Goal: Task Accomplishment & Management: Manage account settings

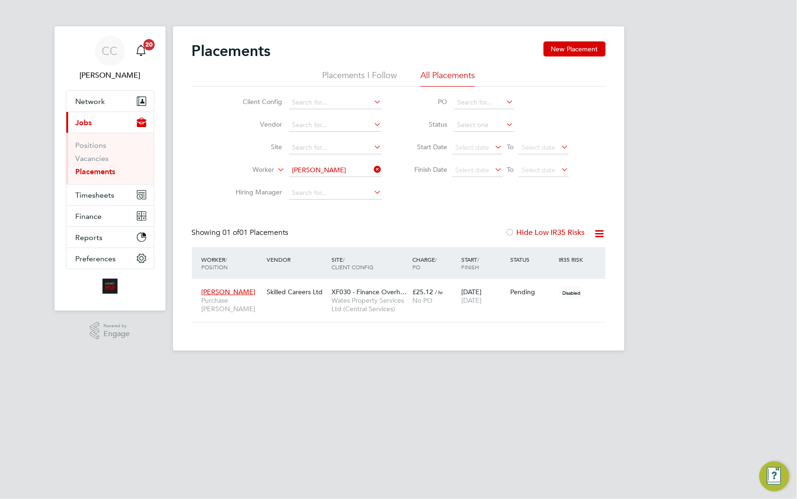
scroll to position [35, 82]
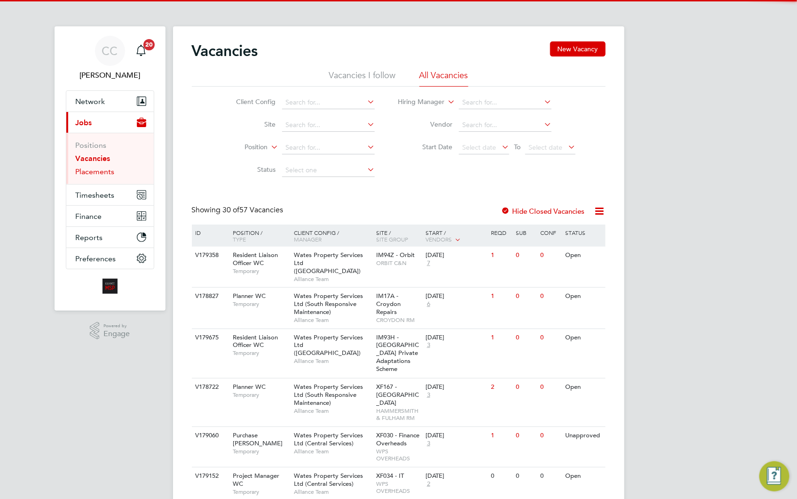
click at [105, 172] on link "Placements" at bounding box center [95, 171] width 39 height 9
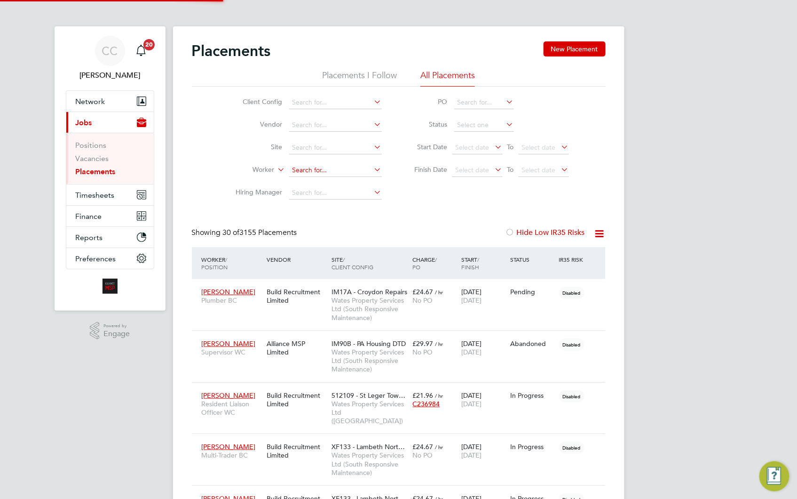
click at [325, 167] on input at bounding box center [335, 170] width 93 height 13
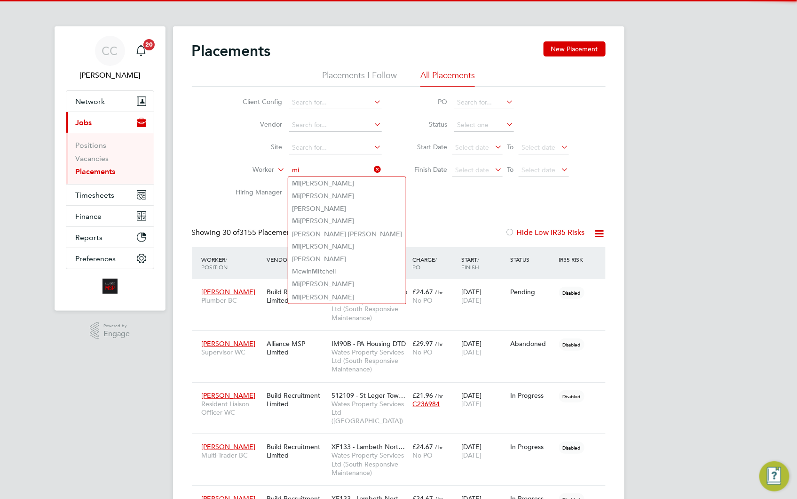
type input "mi"
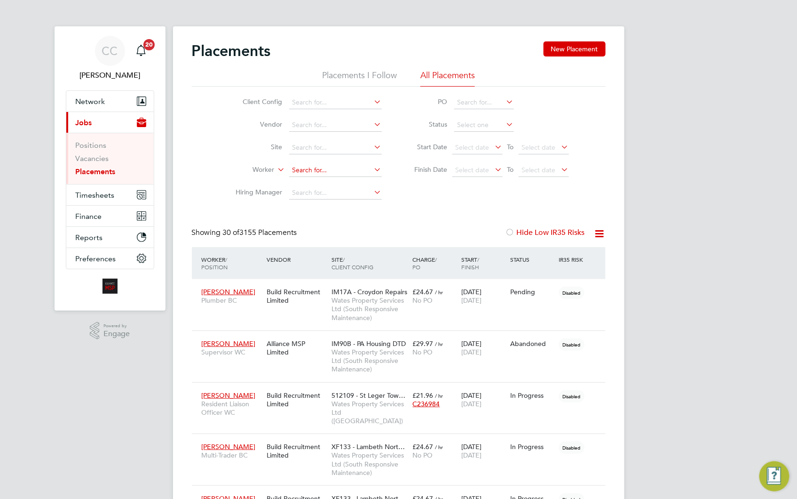
click at [311, 167] on input at bounding box center [335, 170] width 93 height 13
click at [329, 180] on li "Mir anda Meadows" at bounding box center [335, 183] width 94 height 13
type input "Miranda Meadows"
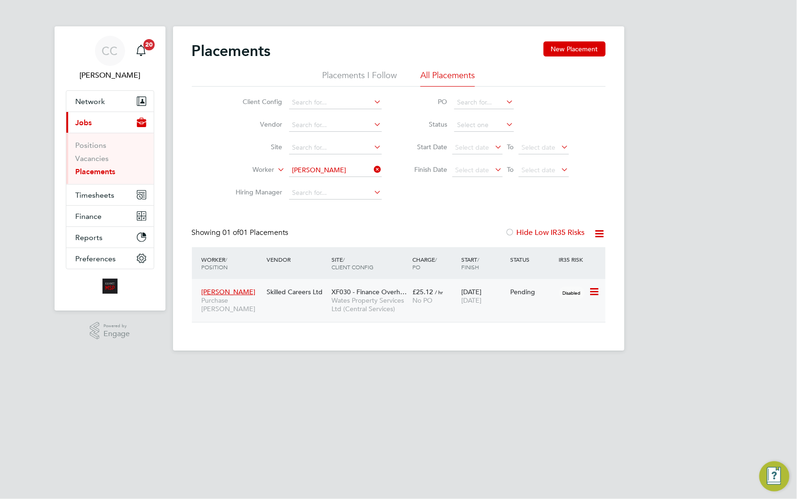
click at [361, 299] on span "Wates Property Services Ltd (Central Services)" at bounding box center [370, 304] width 77 height 17
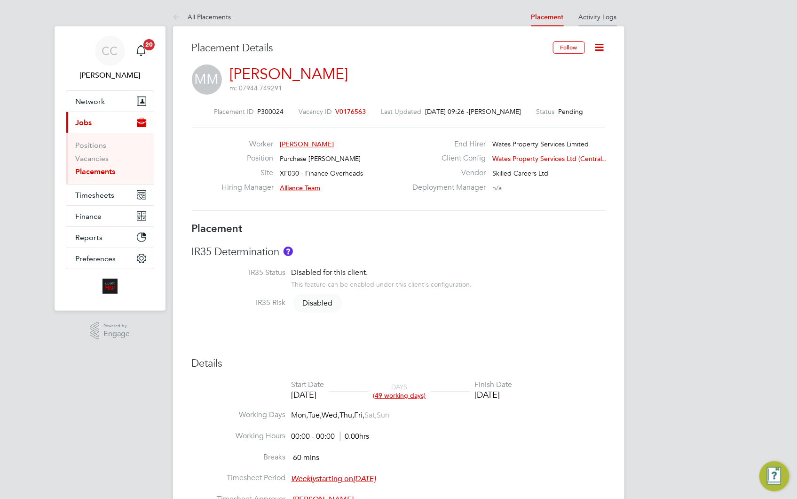
click at [590, 15] on link "Activity Logs" at bounding box center [598, 17] width 38 height 8
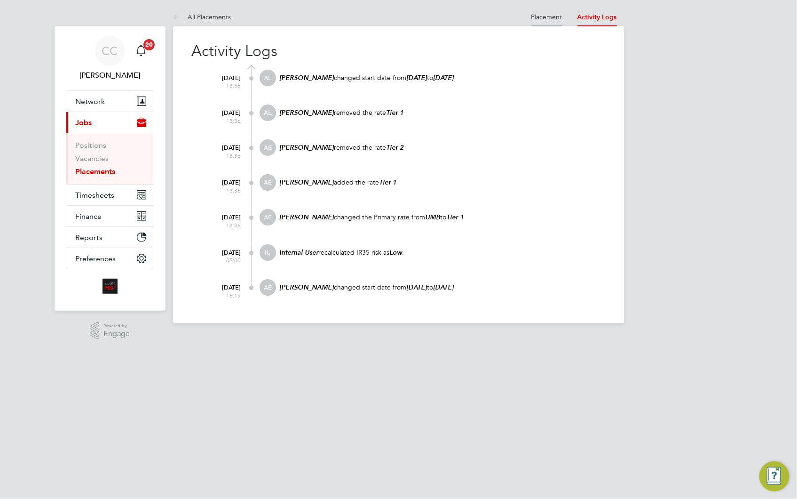
click at [536, 15] on link "Placement" at bounding box center [547, 17] width 31 height 8
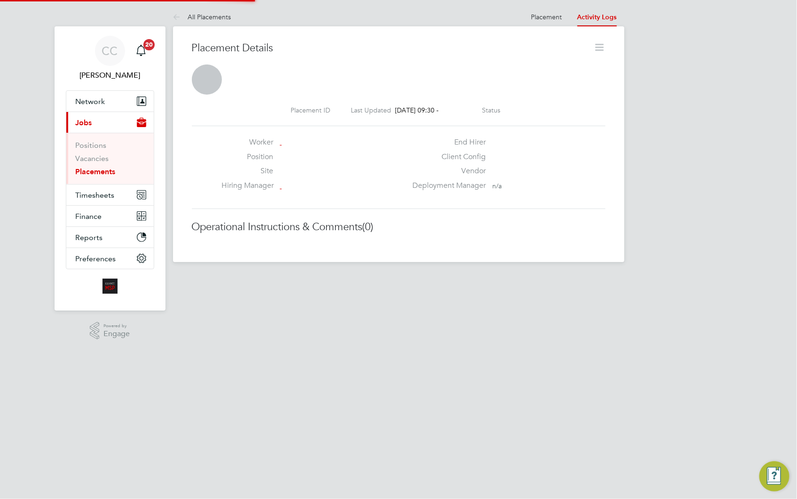
scroll to position [15, 185]
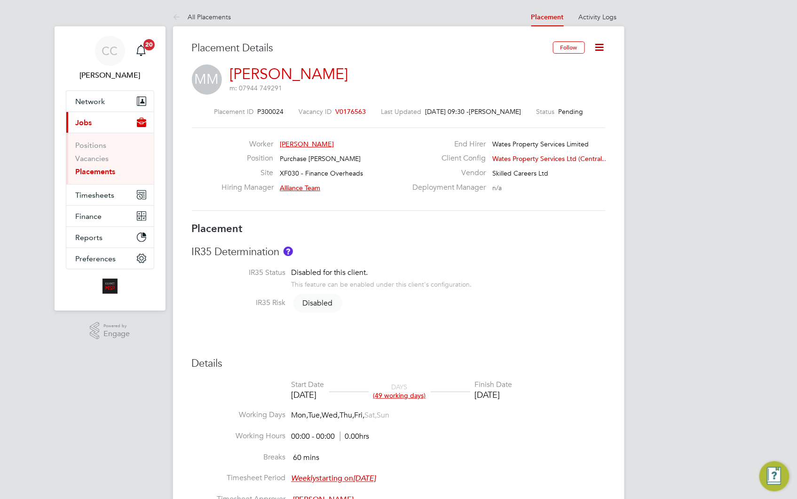
click at [603, 43] on icon at bounding box center [600, 47] width 12 height 12
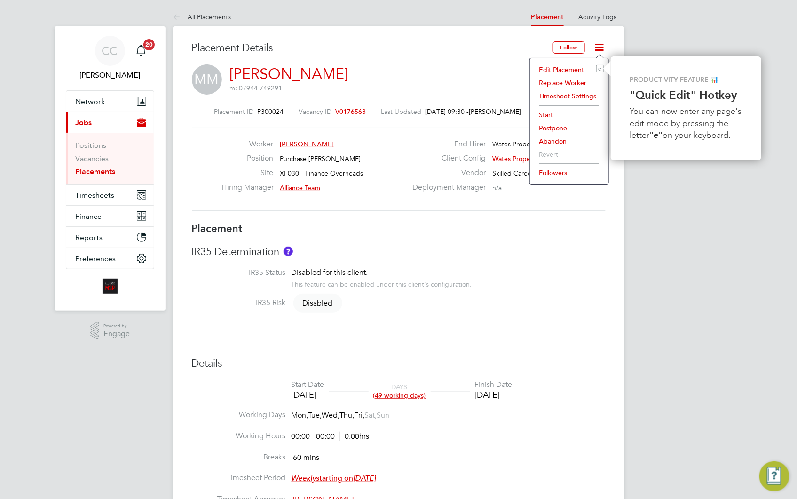
click at [562, 67] on li "Edit Placement e" at bounding box center [569, 69] width 69 height 13
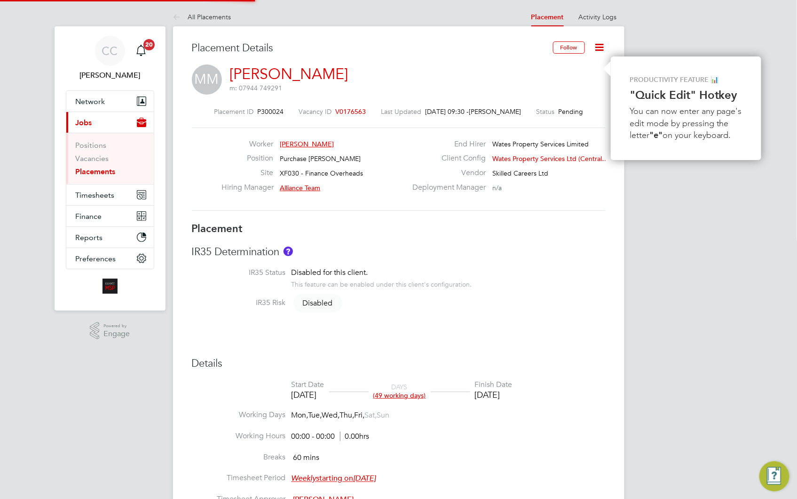
type input "Alliance Team"
type input "Lorraine Smith"
type input "[DATE]"
type input "31 Oct 2025"
type input "00:00"
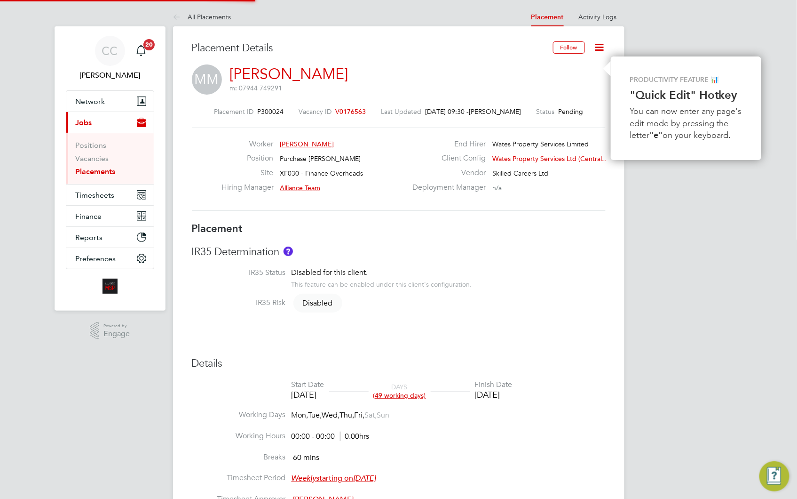
type input "00:00"
type input "08108"
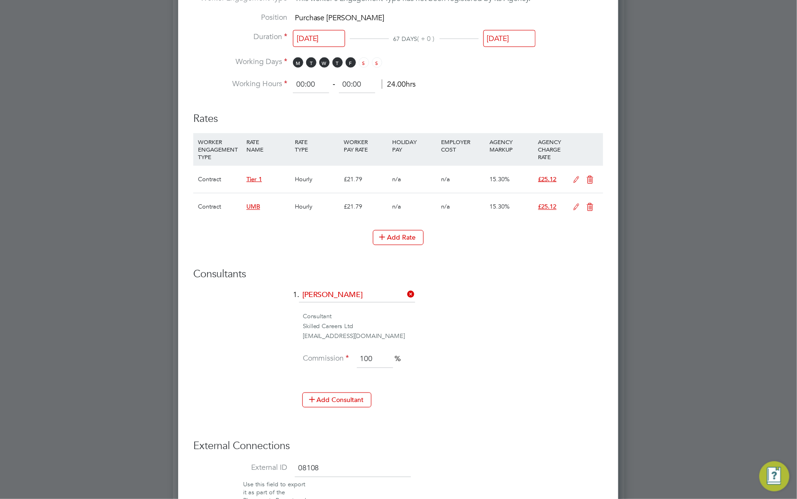
click at [591, 206] on icon at bounding box center [591, 208] width 12 height 8
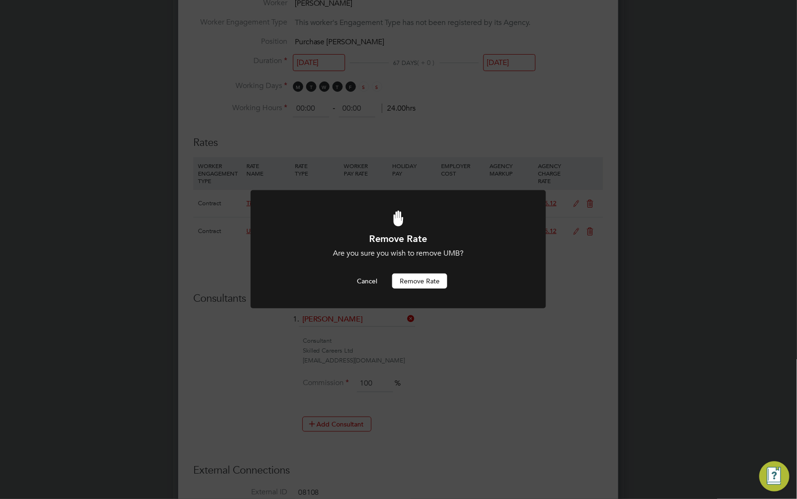
click at [436, 278] on button "Remove rate" at bounding box center [419, 280] width 55 height 15
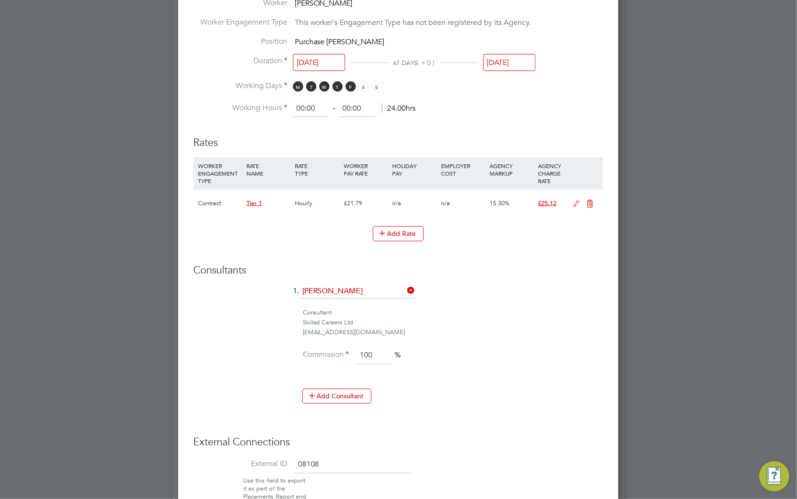
click at [682, 196] on div at bounding box center [398, 249] width 797 height 499
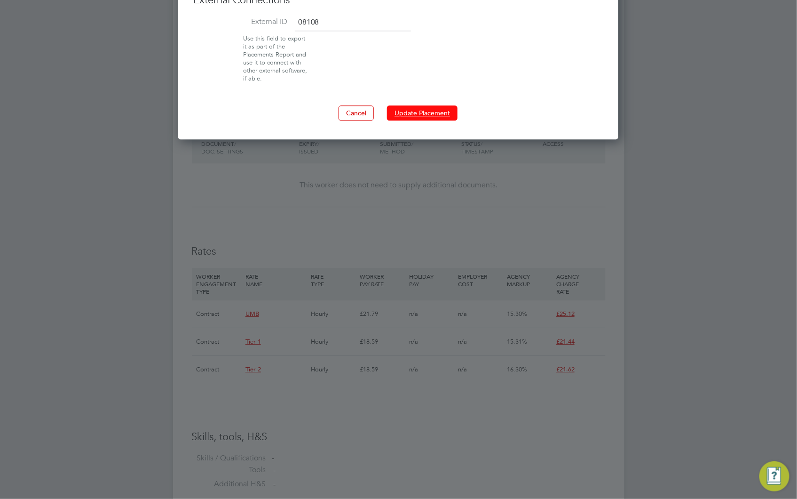
click at [447, 112] on button "Update Placement" at bounding box center [422, 112] width 71 height 15
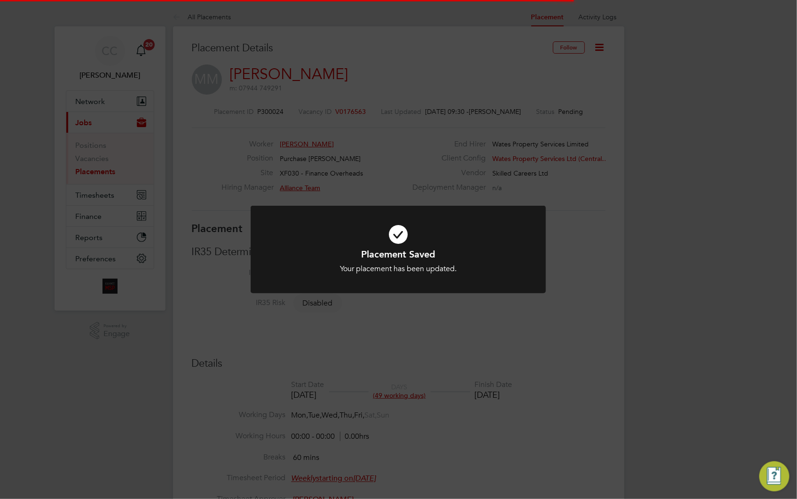
click at [720, 194] on div "Placement Saved Your placement has been updated. Cancel Okay" at bounding box center [398, 249] width 797 height 499
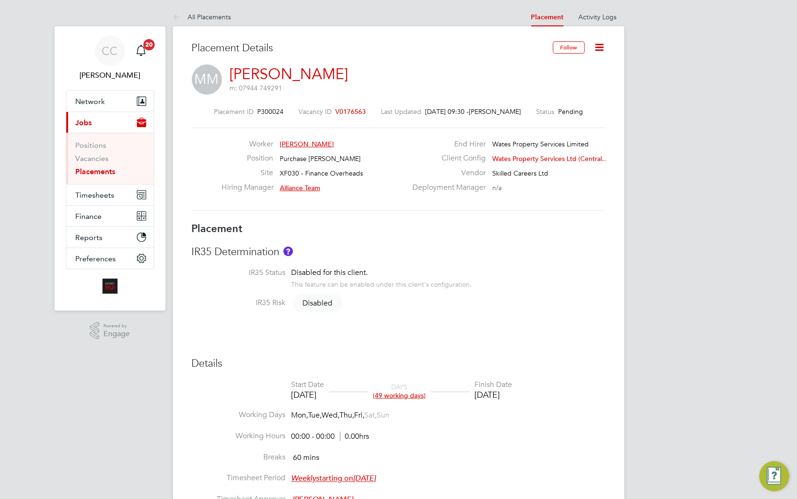
click at [596, 43] on icon at bounding box center [600, 47] width 12 height 12
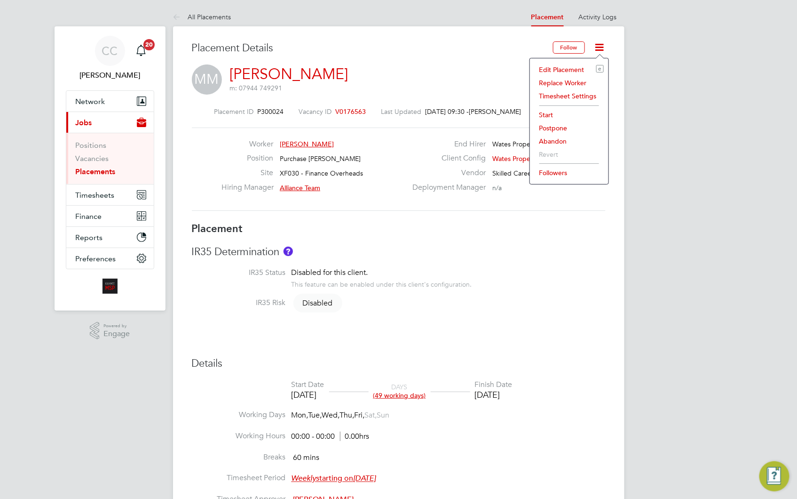
click at [546, 67] on li "Edit Placement e" at bounding box center [569, 69] width 69 height 13
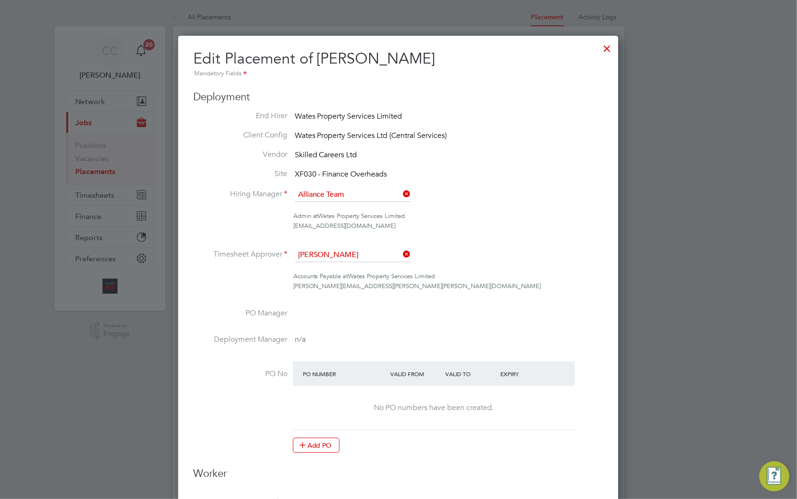
click at [604, 48] on div at bounding box center [607, 46] width 17 height 17
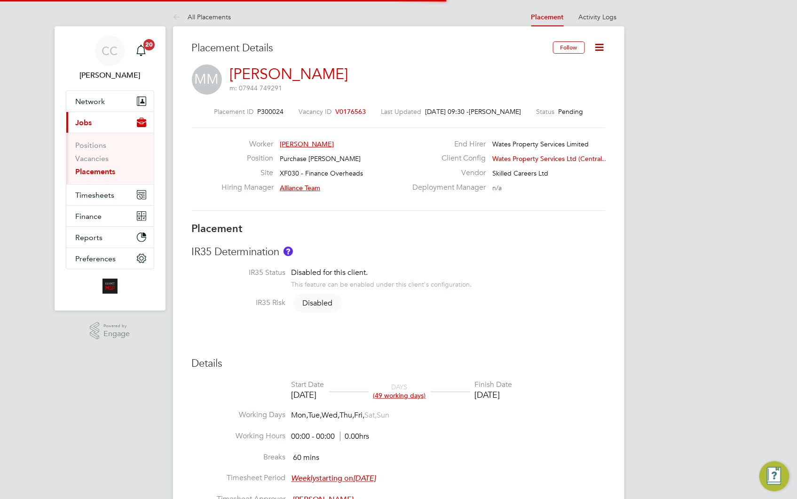
click at [604, 46] on icon at bounding box center [600, 47] width 12 height 12
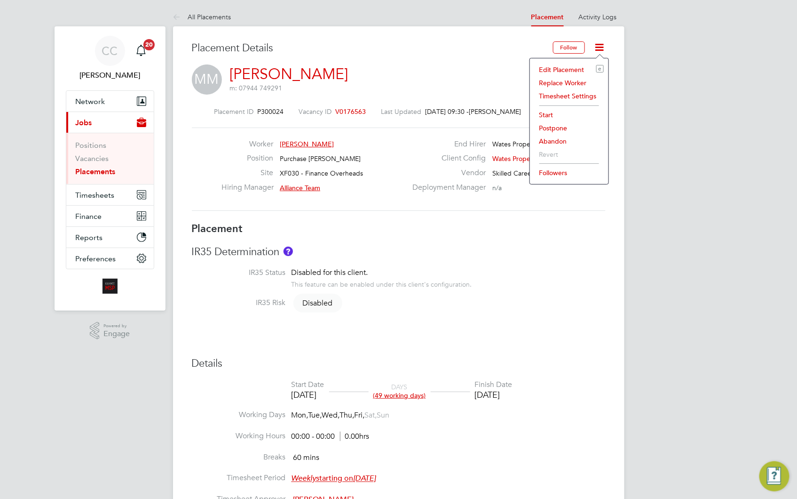
click at [552, 68] on li "Edit Placement e" at bounding box center [569, 69] width 69 height 13
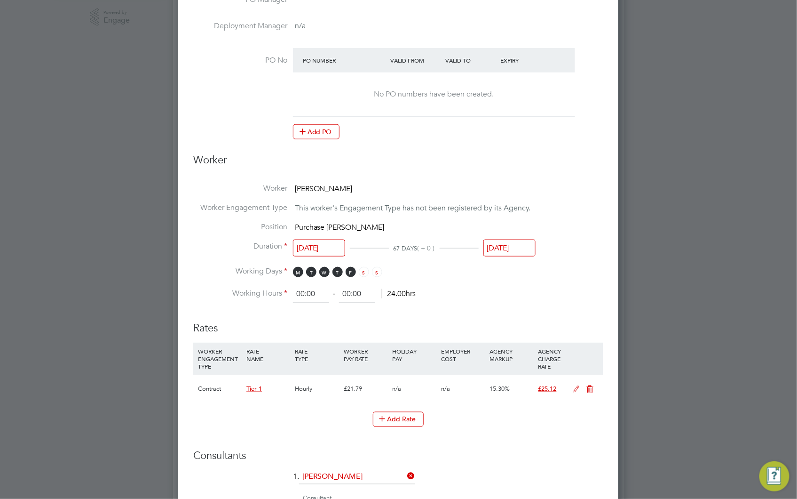
click at [331, 240] on input "[DATE]" at bounding box center [319, 247] width 52 height 17
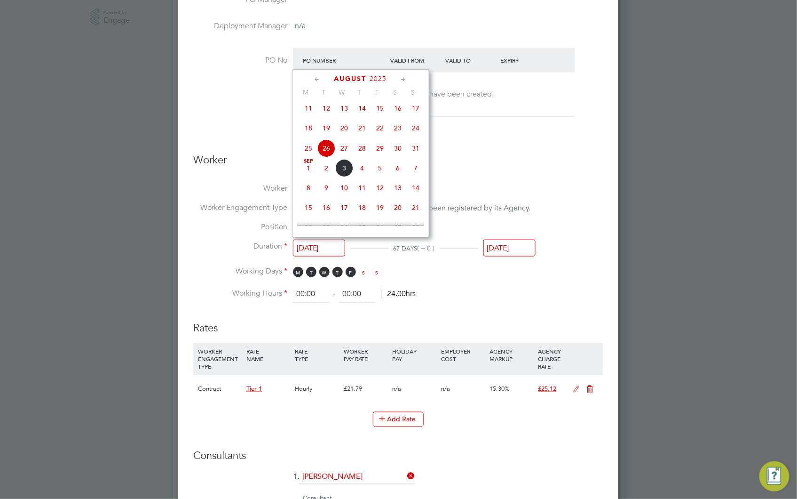
click at [323, 148] on span "26" at bounding box center [326, 148] width 18 height 18
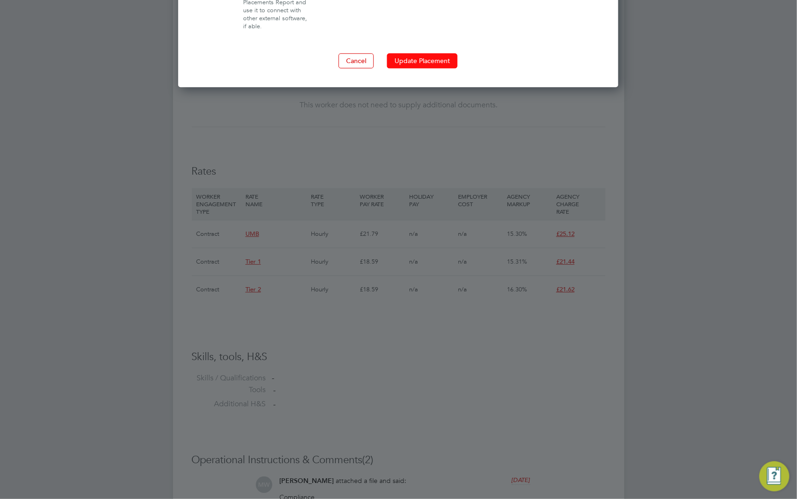
click at [413, 64] on button "Update Placement" at bounding box center [422, 60] width 71 height 15
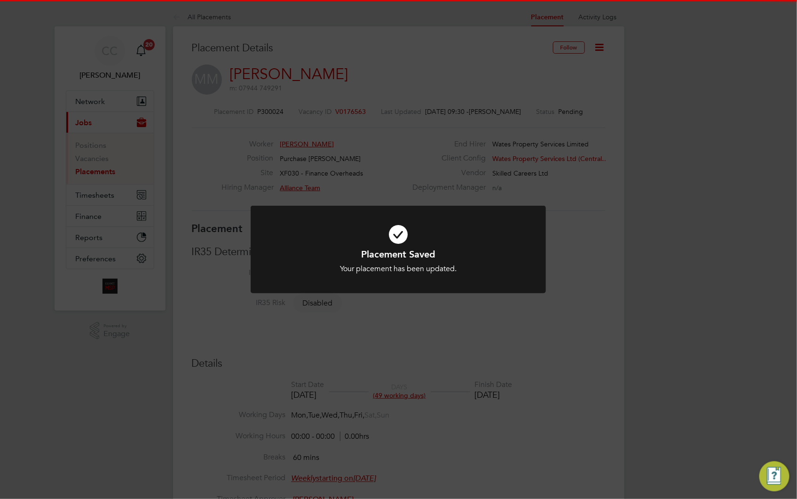
click at [687, 259] on div "Placement Saved Your placement has been updated. Cancel Okay" at bounding box center [398, 249] width 797 height 499
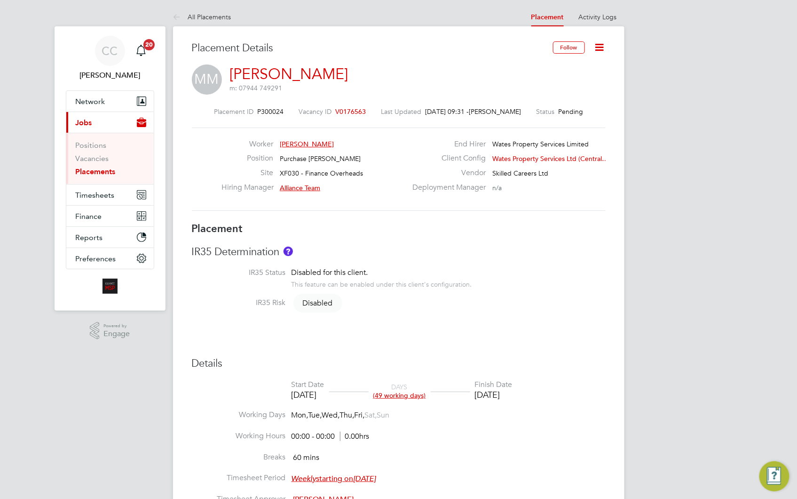
click at [596, 44] on icon at bounding box center [600, 47] width 12 height 12
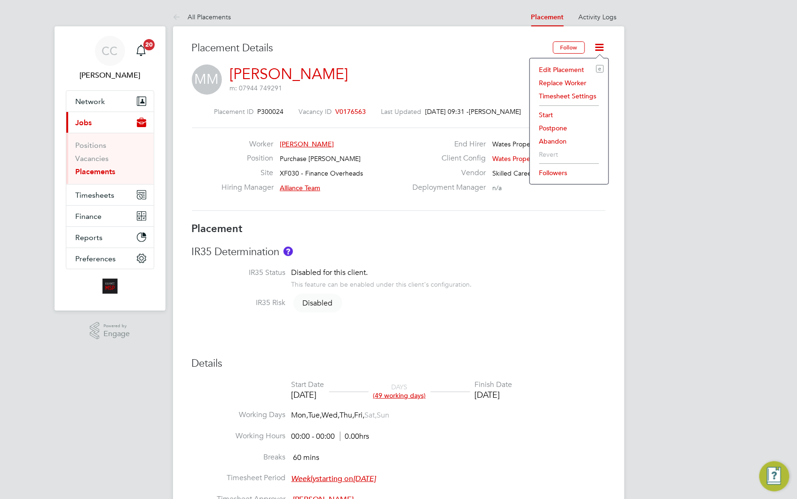
click at [561, 68] on li "Edit Placement e" at bounding box center [569, 69] width 69 height 13
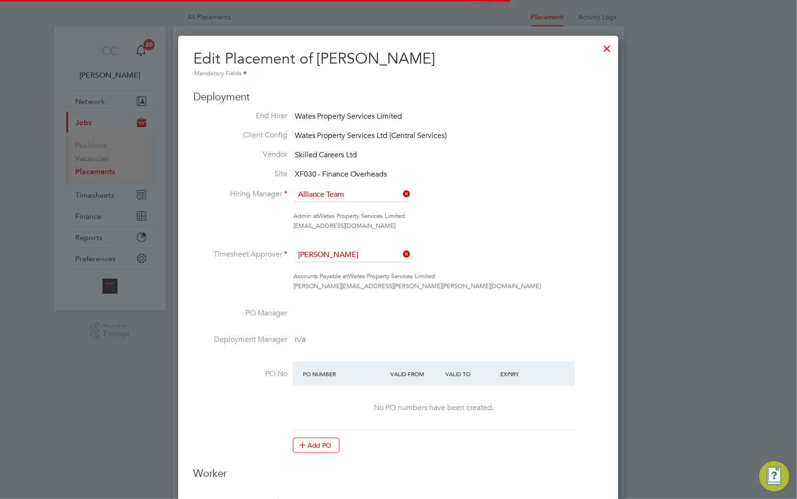
scroll to position [5, 5]
click at [610, 48] on div at bounding box center [607, 46] width 17 height 17
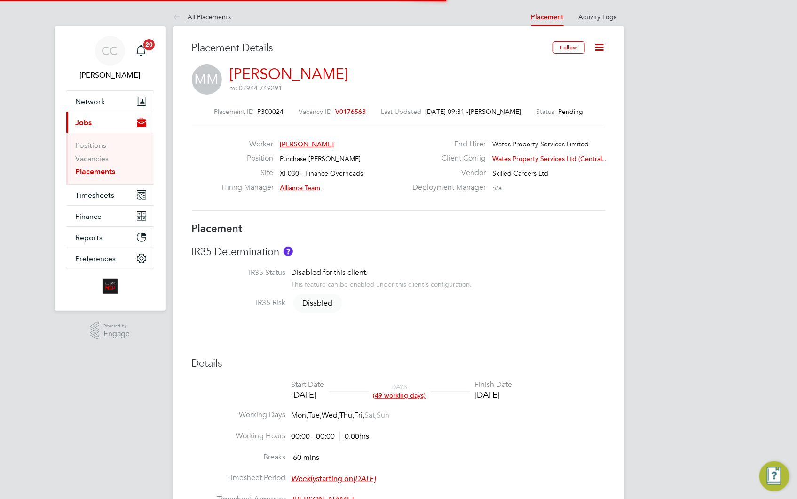
click at [598, 45] on icon at bounding box center [600, 47] width 12 height 12
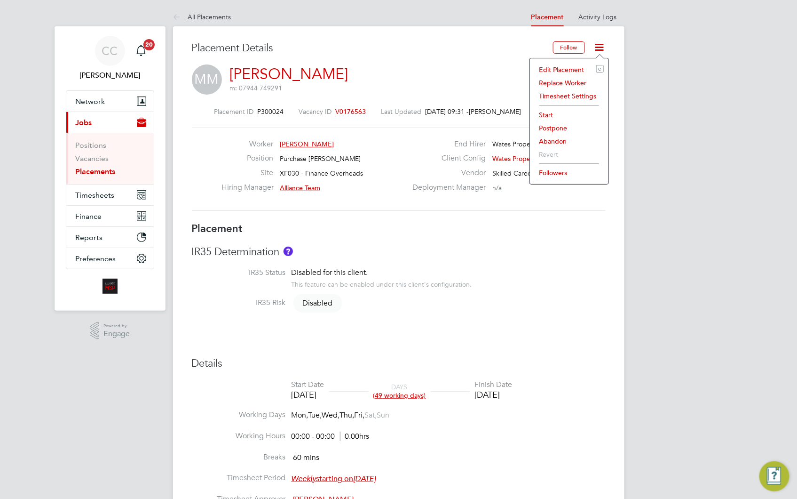
click at [547, 113] on li "Start" at bounding box center [569, 114] width 69 height 13
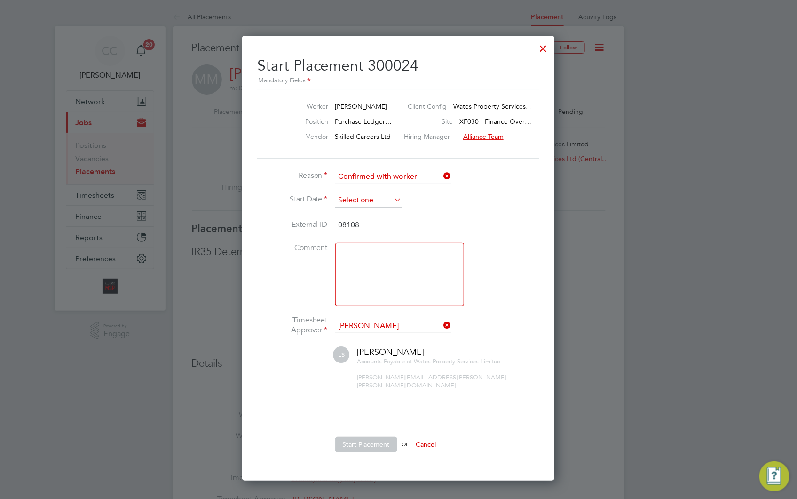
click at [354, 194] on input at bounding box center [368, 200] width 67 height 14
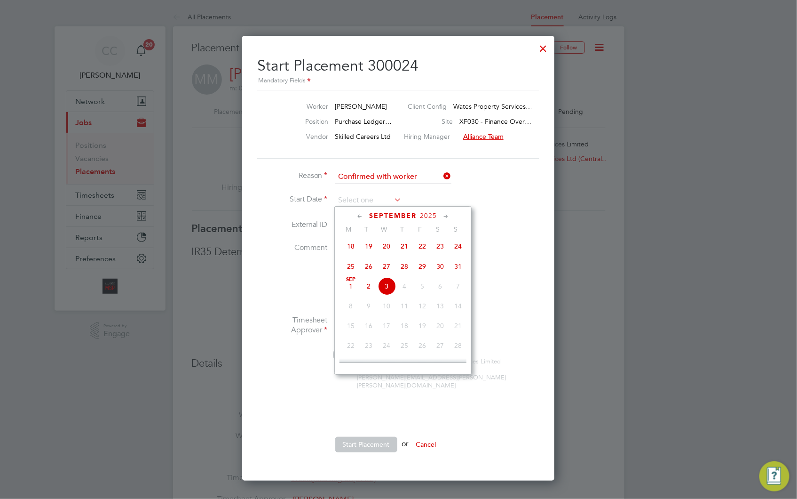
click at [365, 270] on span "26" at bounding box center [369, 266] width 18 height 18
type input "[DATE]"
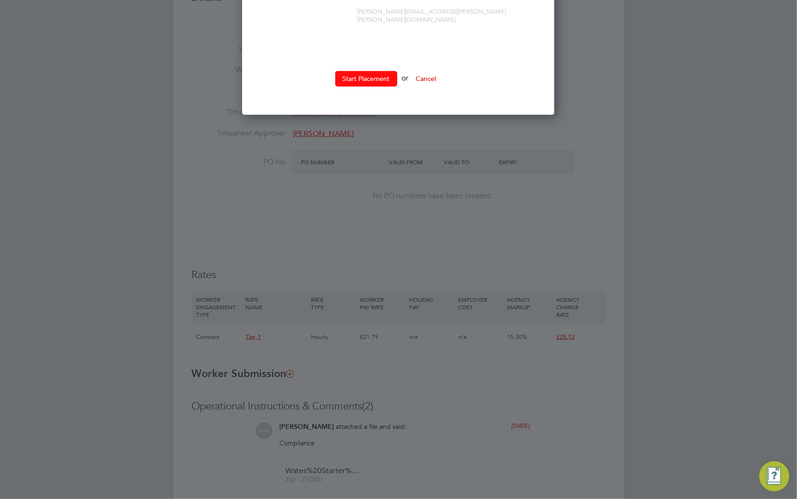
click at [378, 71] on button "Start Placement" at bounding box center [366, 78] width 62 height 15
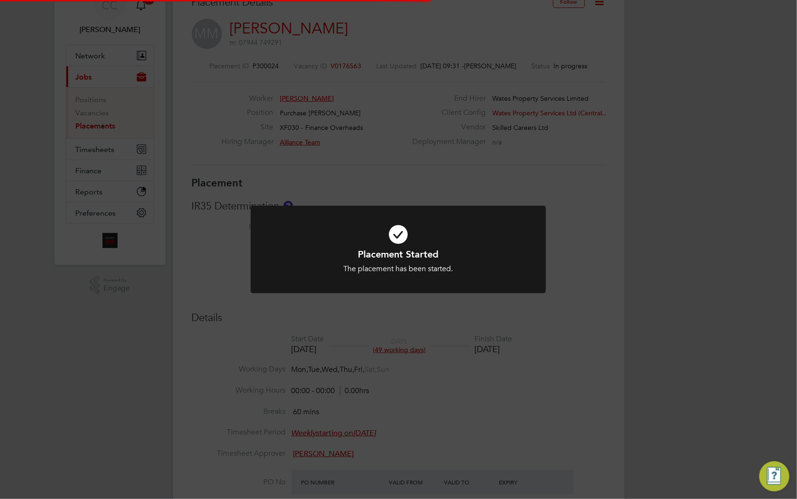
click at [488, 186] on div "Placement Started The placement has been started. Cancel Okay" at bounding box center [398, 249] width 797 height 499
